Goal: Task Accomplishment & Management: Complete application form

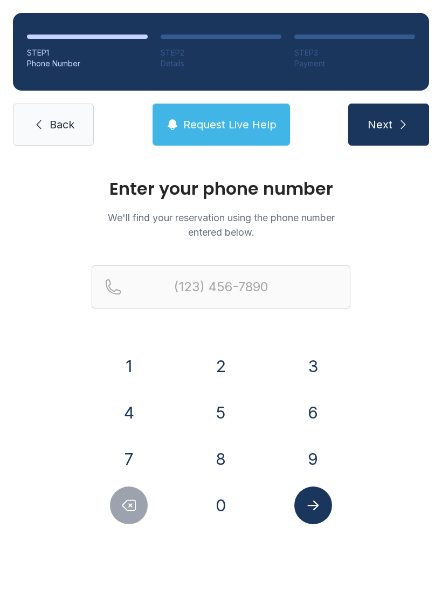
click at [133, 454] on button "7" at bounding box center [129, 459] width 38 height 38
click at [211, 377] on button "2" at bounding box center [221, 366] width 38 height 38
click at [135, 451] on button "7" at bounding box center [129, 459] width 38 height 38
click at [300, 457] on button "9" at bounding box center [313, 459] width 38 height 38
click at [302, 453] on button "9" at bounding box center [313, 459] width 38 height 38
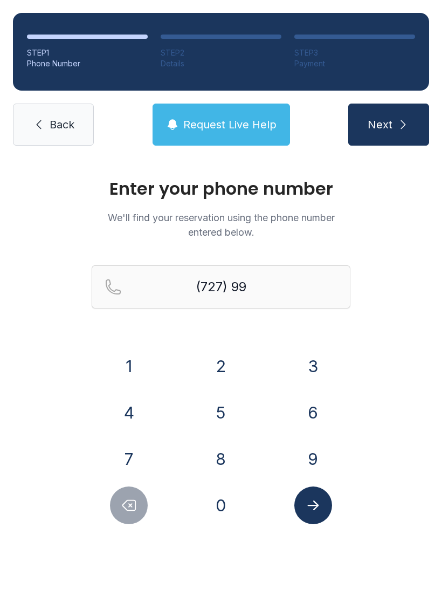
click at [228, 370] on button "2" at bounding box center [221, 366] width 38 height 38
click at [221, 416] on button "5" at bounding box center [221, 413] width 38 height 38
click at [231, 458] on button "8" at bounding box center [221, 459] width 38 height 38
click at [147, 408] on button "4" at bounding box center [129, 413] width 38 height 38
click at [215, 495] on button "0" at bounding box center [221, 505] width 38 height 38
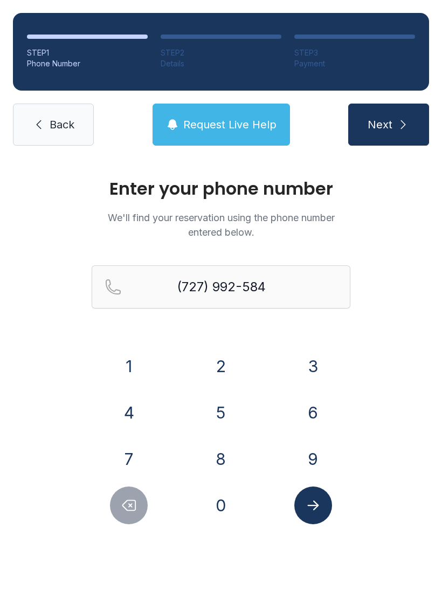
type input "[PHONE_NUMBER]"
click at [325, 500] on button "Submit lookup form" at bounding box center [313, 505] width 38 height 38
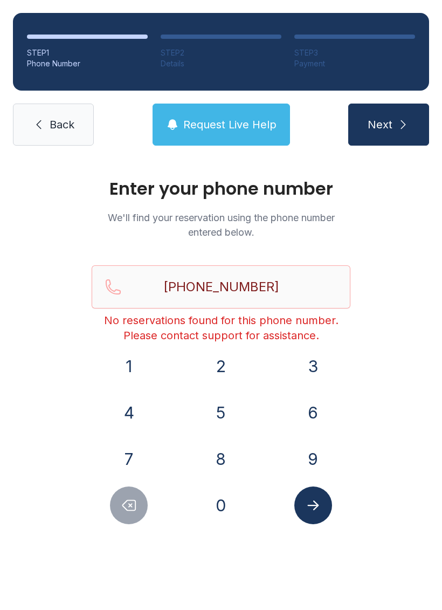
click at [248, 132] on button "Request Live Help" at bounding box center [222, 125] width 138 height 42
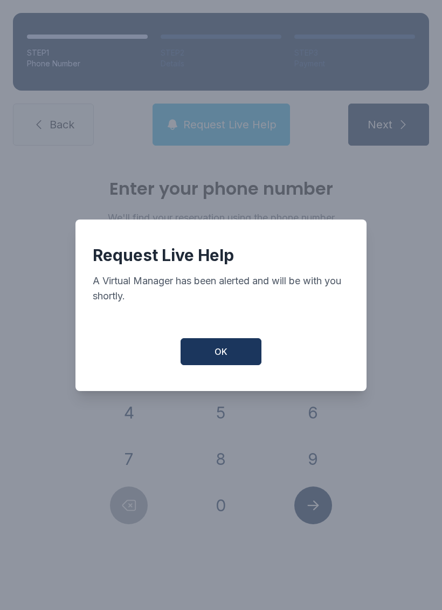
click at [218, 358] on span "OK" at bounding box center [221, 351] width 13 height 13
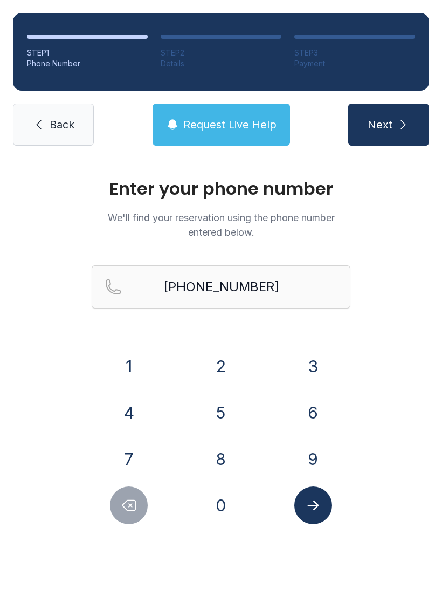
click at [392, 125] on span "Next" at bounding box center [380, 124] width 25 height 15
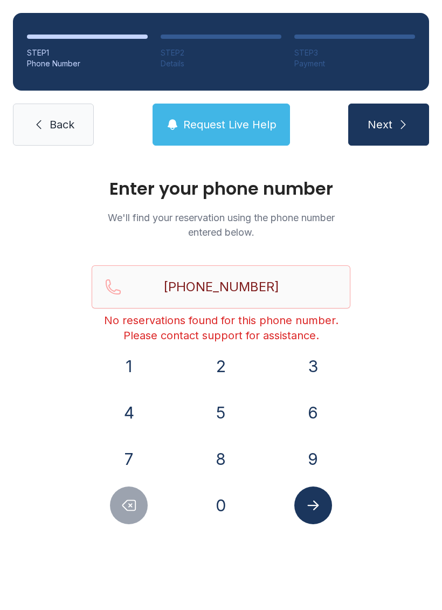
click at [381, 119] on span "Next" at bounding box center [380, 124] width 25 height 15
click at [389, 133] on button "Next" at bounding box center [388, 125] width 81 height 42
click at [389, 128] on span "Next" at bounding box center [380, 124] width 25 height 15
click at [406, 129] on icon "submit" at bounding box center [403, 124] width 13 height 13
click at [402, 130] on icon "submit" at bounding box center [403, 124] width 13 height 13
